Goal: Task Accomplishment & Management: Manage account settings

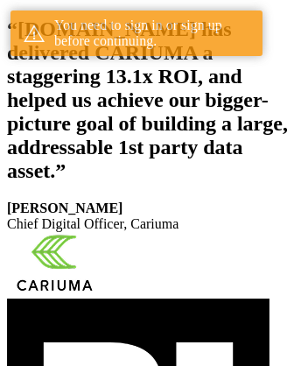
scroll to position [322, 0]
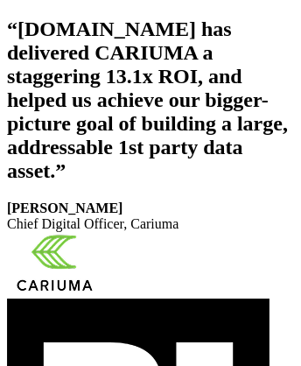
scroll to position [295, 0]
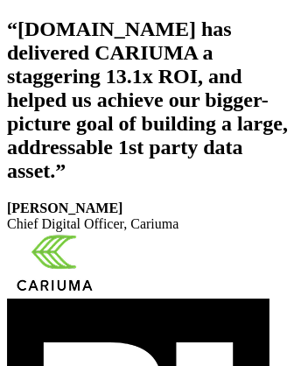
scroll to position [322, 0]
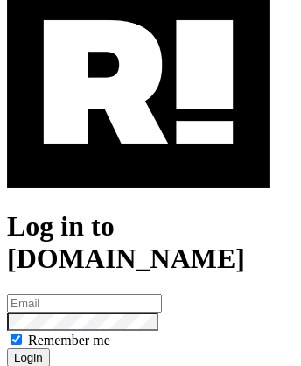
click at [138, 158] on img at bounding box center [138, 82] width 263 height 212
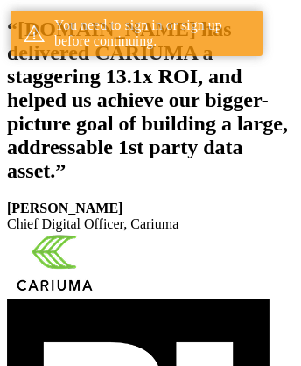
scroll to position [322, 0]
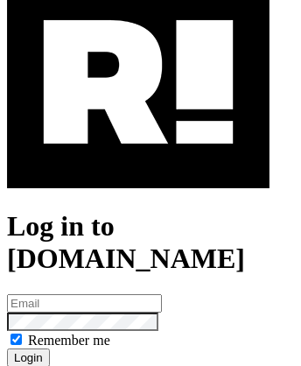
click at [138, 158] on img at bounding box center [138, 82] width 263 height 212
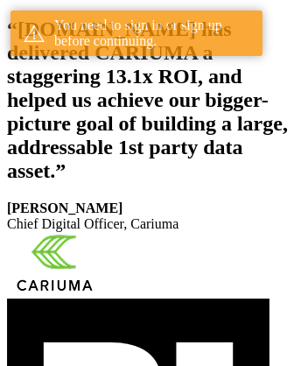
scroll to position [322, 0]
